Goal: Task Accomplishment & Management: Use online tool/utility

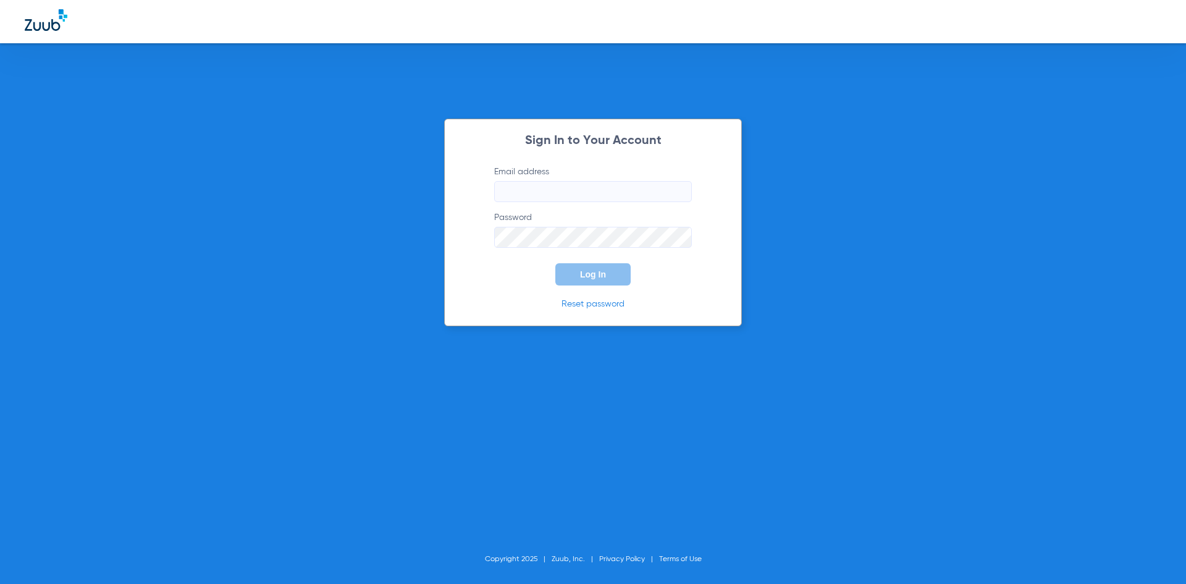
type input "[EMAIL_ADDRESS][DOMAIN_NAME]"
click at [587, 281] on button "Log In" at bounding box center [592, 274] width 75 height 22
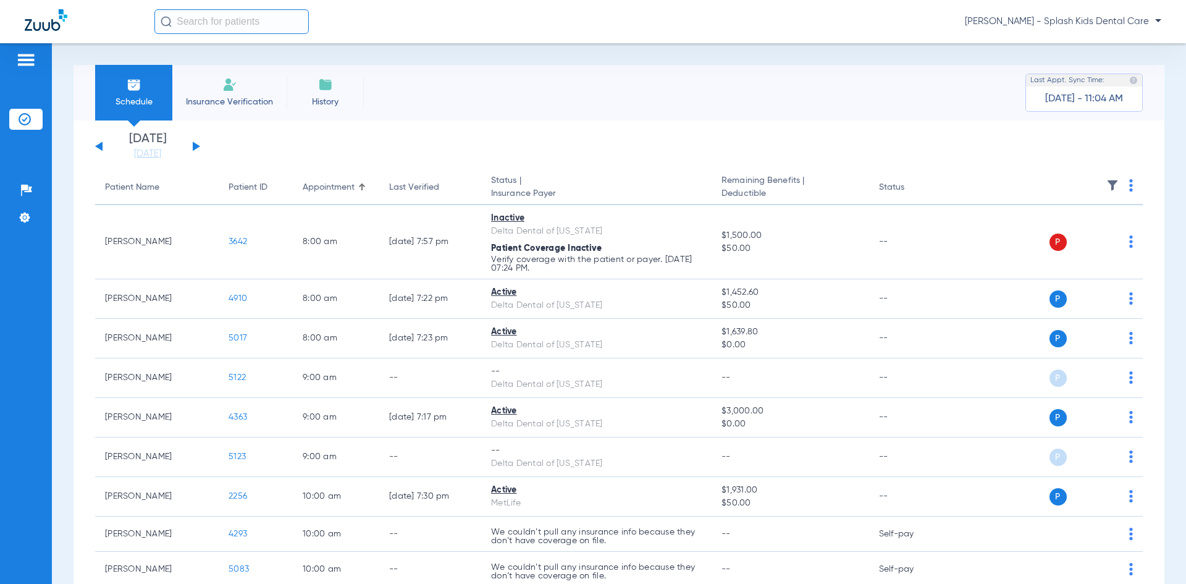
click at [203, 142] on app-single-date-navigator "[DATE] [DATE] [DATE] [DATE] [DATE] [DATE] [DATE] [DATE] [DATE] [DATE] [DATE] [D…" at bounding box center [618, 146] width 1047 height 27
click at [195, 147] on button at bounding box center [196, 145] width 7 height 9
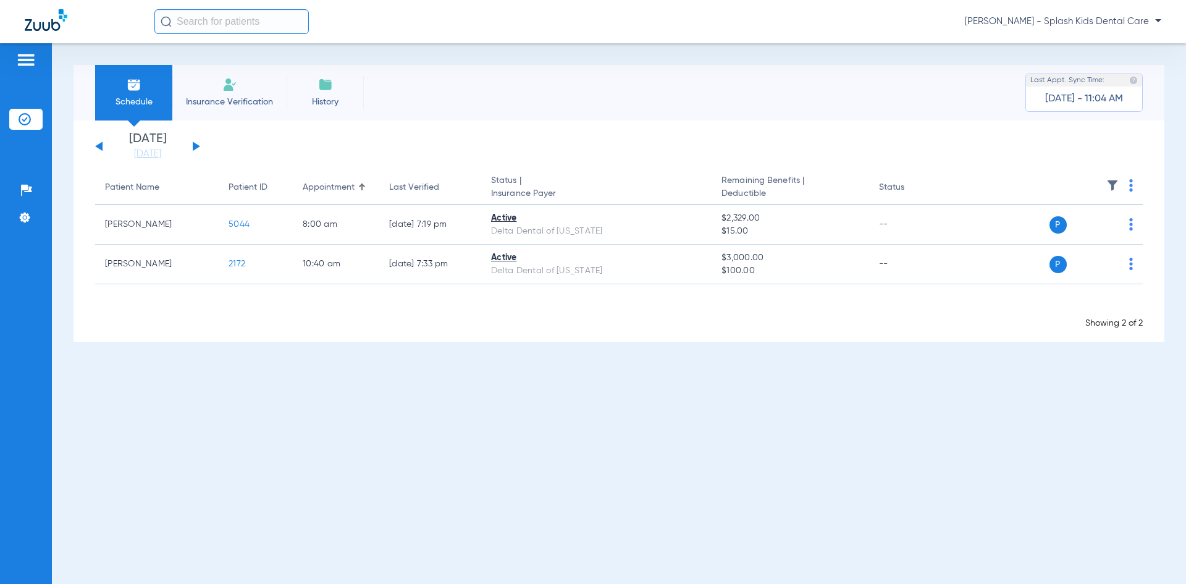
click at [196, 147] on button at bounding box center [196, 145] width 7 height 9
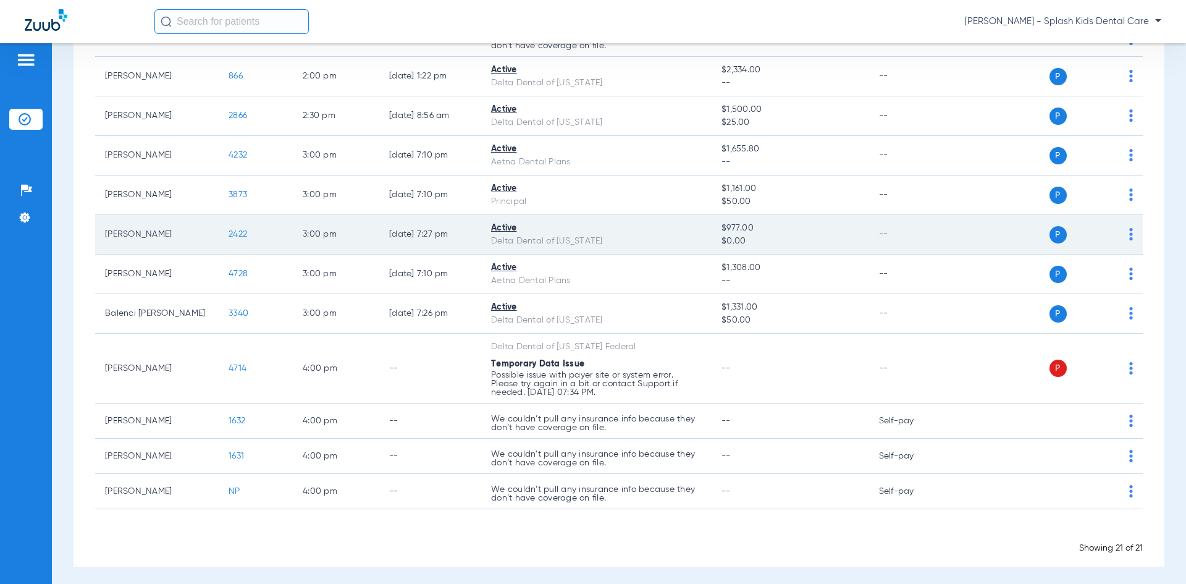
scroll to position [519, 0]
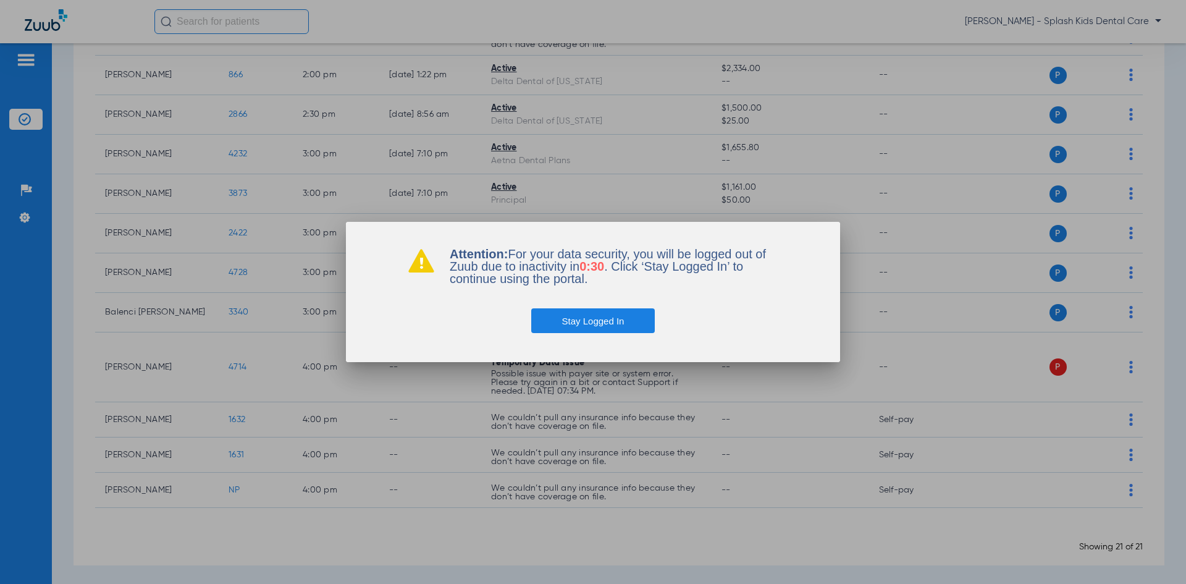
click at [576, 320] on button "Stay Logged In" at bounding box center [593, 320] width 124 height 25
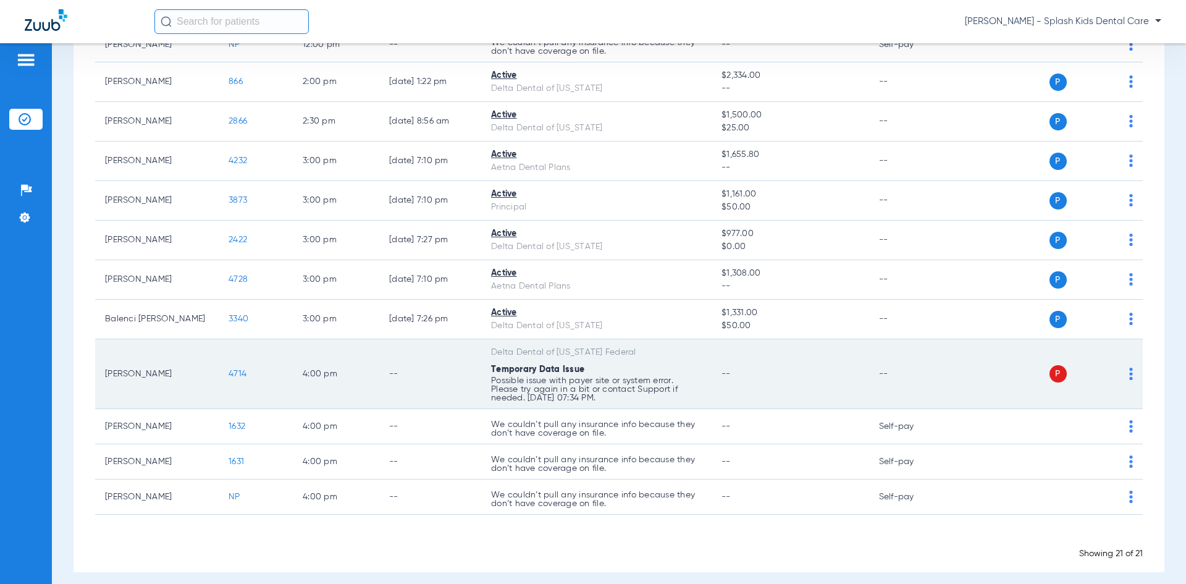
scroll to position [522, 0]
